Goal: Transaction & Acquisition: Purchase product/service

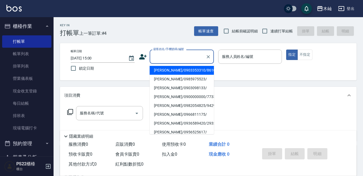
click at [156, 53] on input "顧客姓名/手機號碼/編號" at bounding box center [177, 56] width 51 height 9
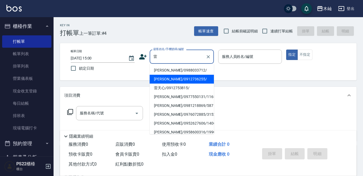
click at [176, 79] on li "[PERSON_NAME]/0912736255/" at bounding box center [182, 79] width 64 height 9
type input "[PERSON_NAME]/0912736255/"
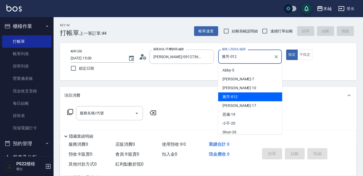
drag, startPoint x: 239, startPoint y: 58, endPoint x: 221, endPoint y: 61, distance: 18.2
click at [221, 61] on input "雅芳-012" at bounding box center [246, 56] width 51 height 9
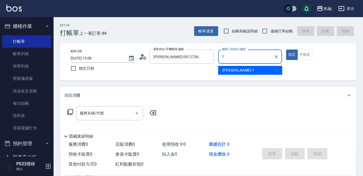
type input "[PERSON_NAME]-7"
type button "true"
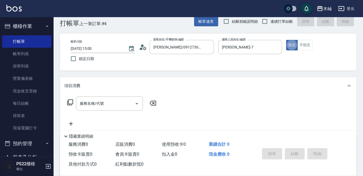
scroll to position [27, 0]
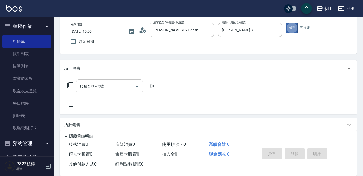
click at [128, 85] on input "服務名稱/代號" at bounding box center [105, 86] width 54 height 9
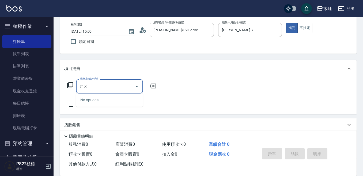
type input "胡"
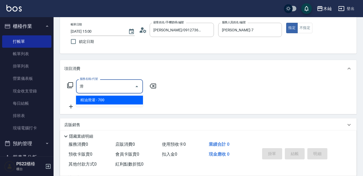
click at [115, 101] on span "精油滑灌 - 700" at bounding box center [109, 100] width 67 height 9
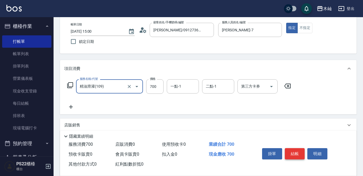
type input "精油滑灌(109)"
click at [295, 151] on button "結帳" at bounding box center [295, 153] width 20 height 11
